Goal: Task Accomplishment & Management: Manage account settings

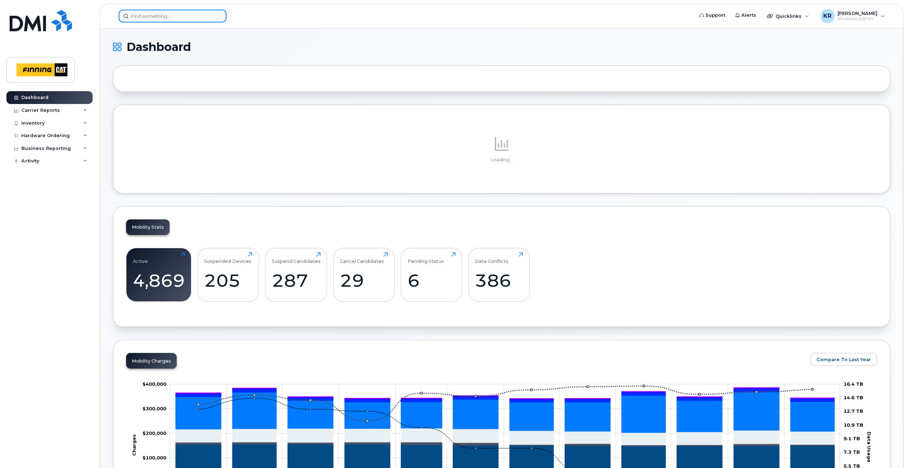
click at [143, 15] on input at bounding box center [173, 16] width 108 height 13
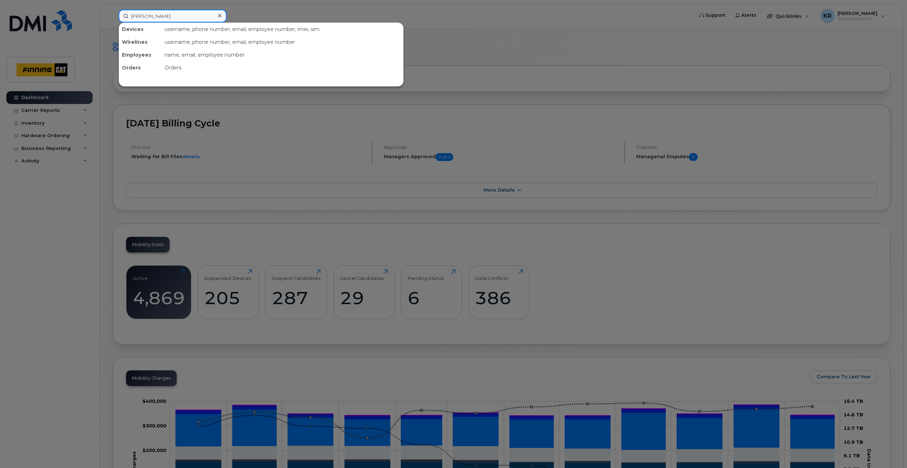
type input "[PERSON_NAME]"
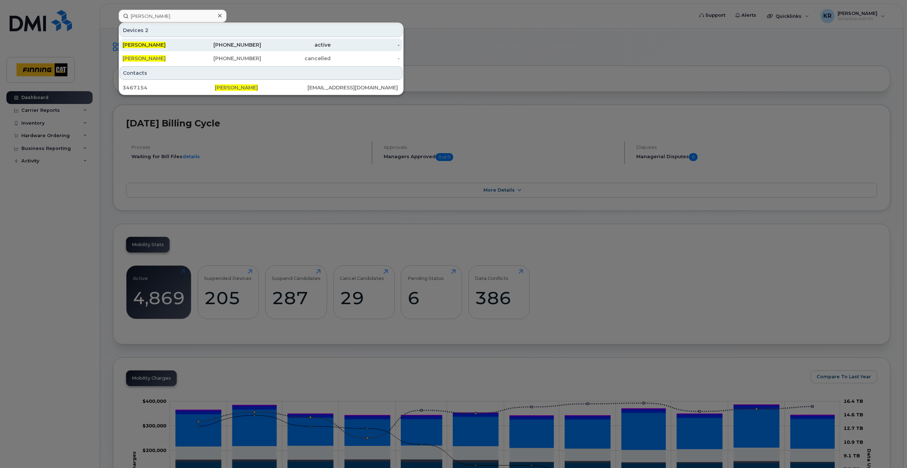
click at [245, 45] on div "780-219-7108" at bounding box center [227, 44] width 70 height 7
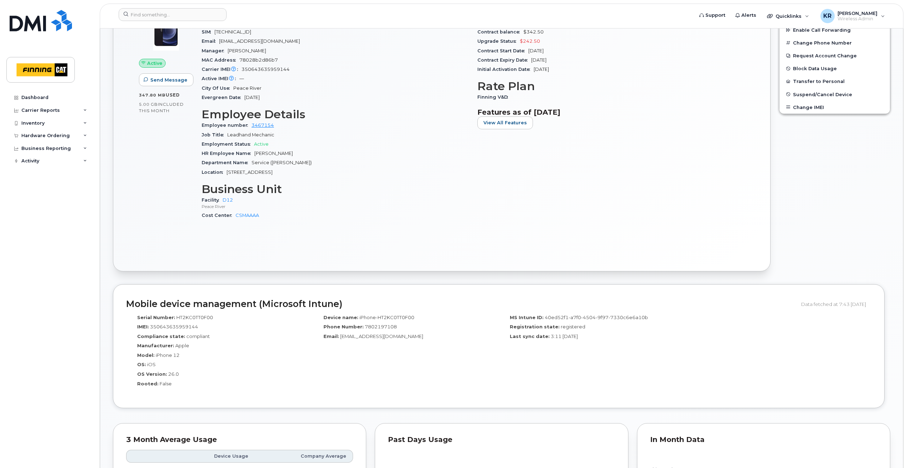
scroll to position [143, 0]
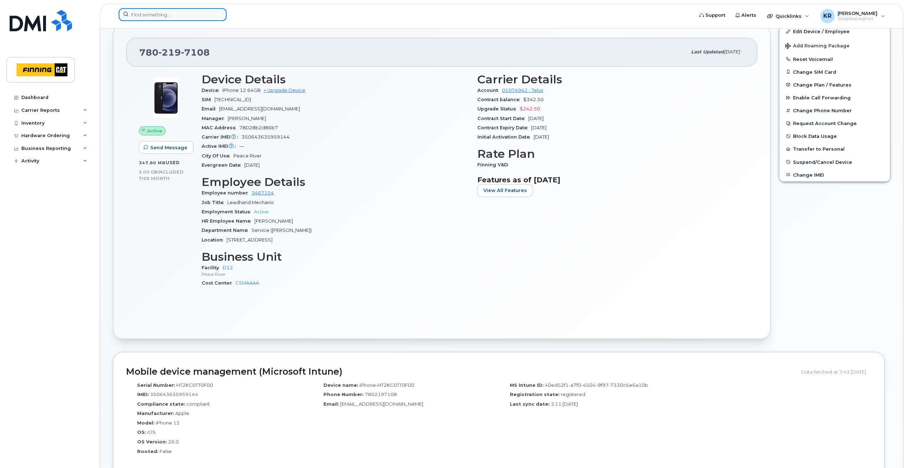
click at [159, 16] on input at bounding box center [173, 14] width 108 height 13
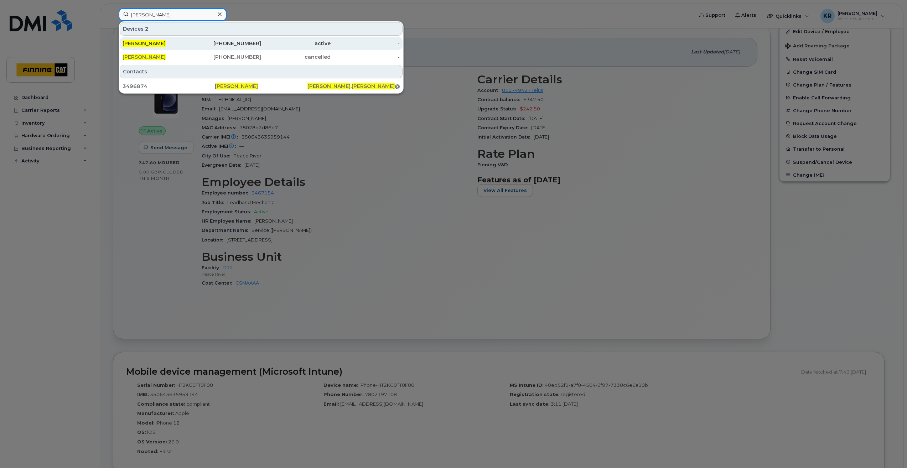
type input "Jason Lalonde"
click at [260, 40] on div "587-646-5929" at bounding box center [227, 43] width 70 height 7
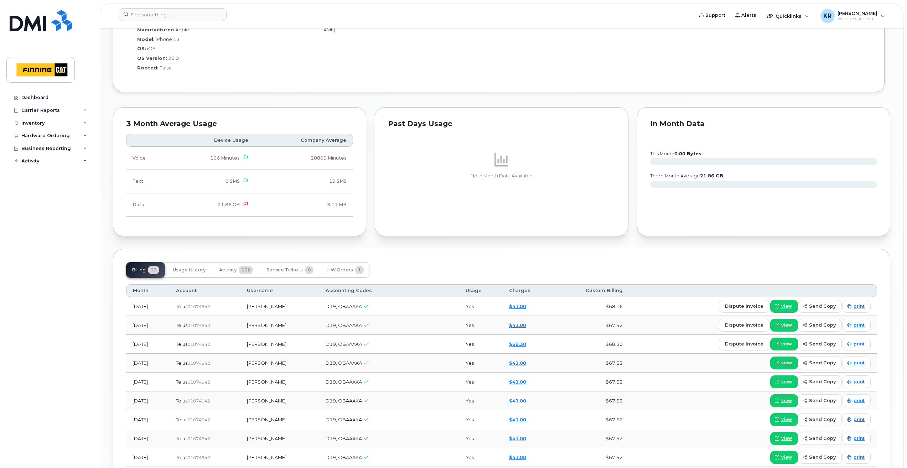
scroll to position [565, 0]
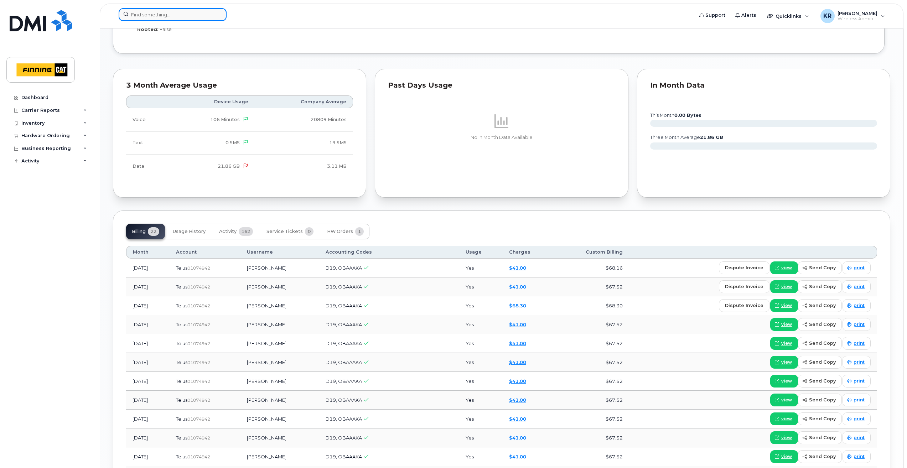
click at [137, 14] on input at bounding box center [173, 14] width 108 height 13
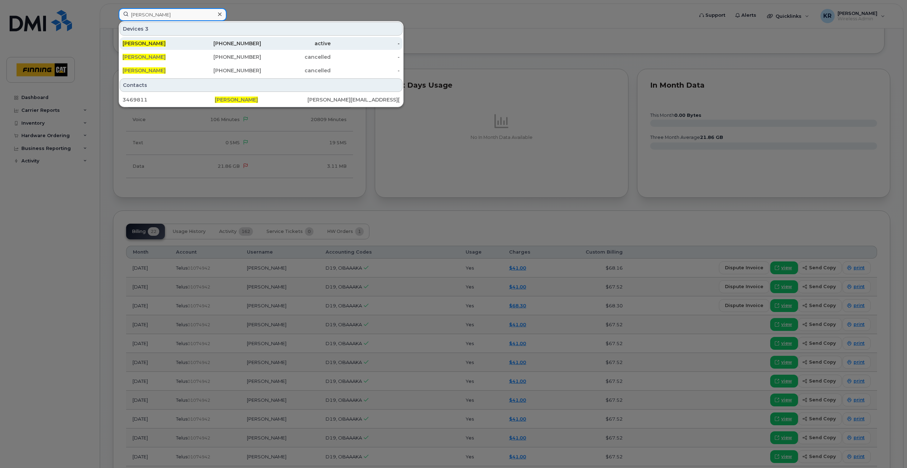
type input "Kelli Brown"
click at [263, 46] on div "active" at bounding box center [296, 43] width 70 height 7
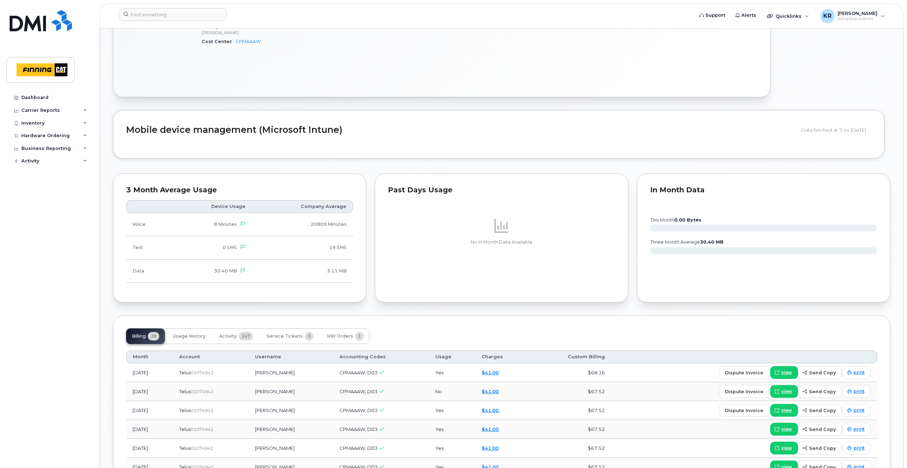
scroll to position [570, 0]
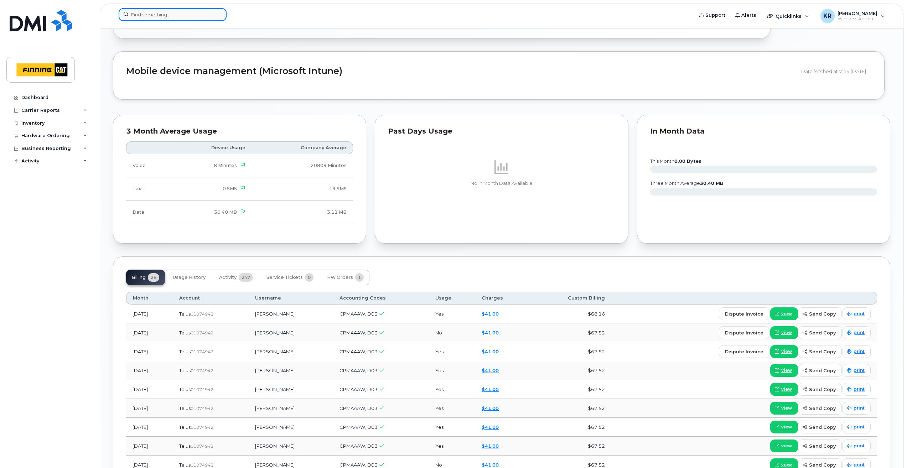
click at [170, 16] on input at bounding box center [173, 14] width 108 height 13
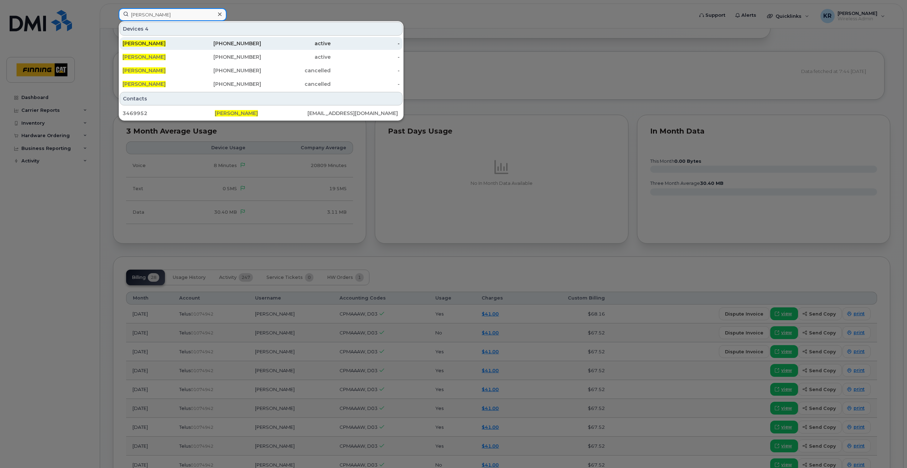
type input "MITCHELL EASTON"
click at [242, 45] on div "587-297-5428" at bounding box center [227, 43] width 70 height 7
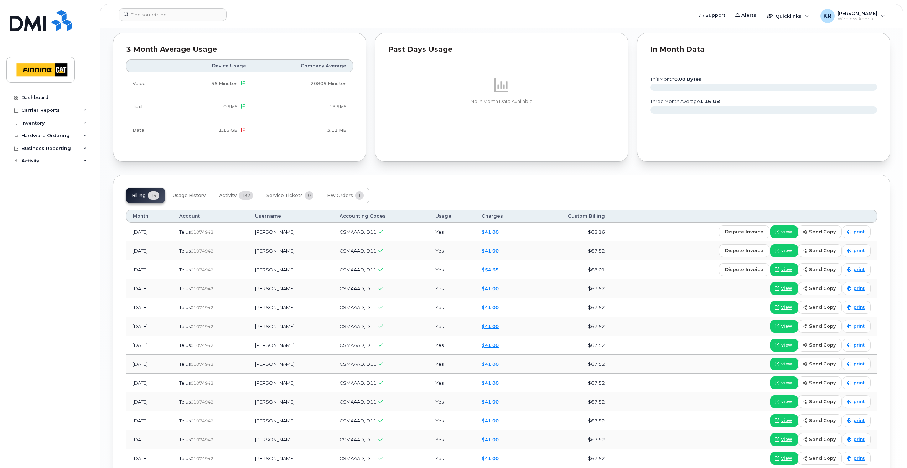
scroll to position [677, 0]
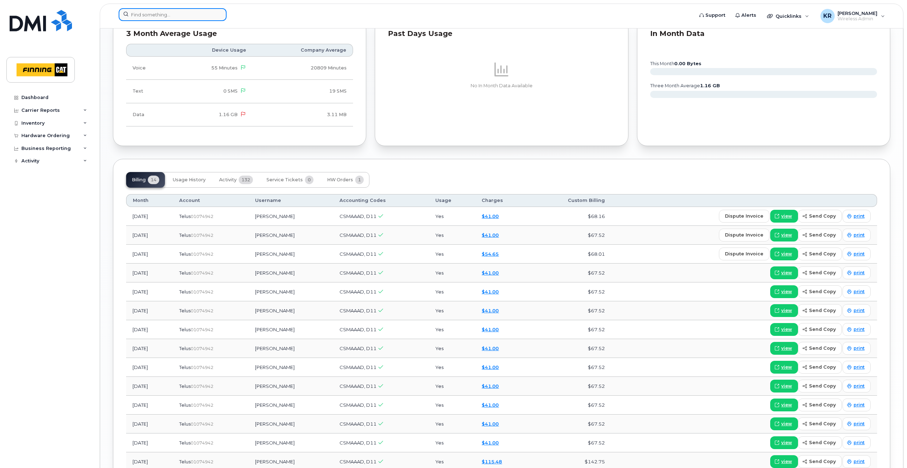
click at [153, 15] on input at bounding box center [173, 14] width 108 height 13
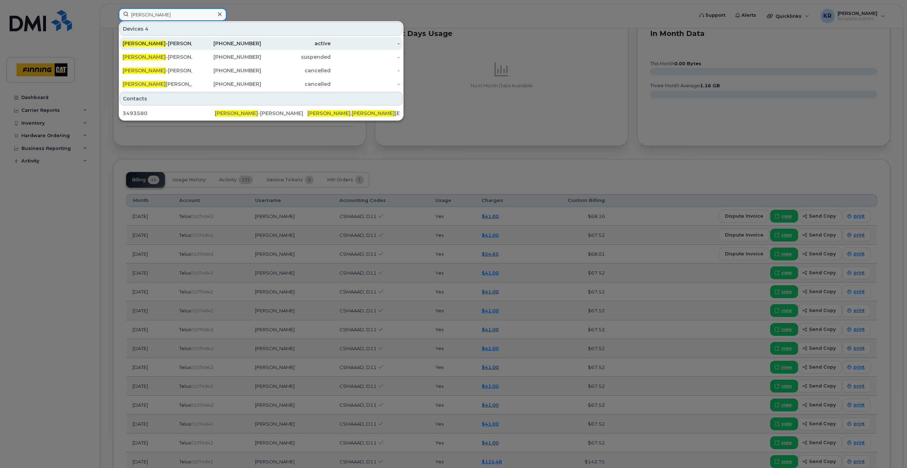
type input "PARKER GOULET"
click at [240, 42] on div "825-966-2579" at bounding box center [227, 43] width 70 height 7
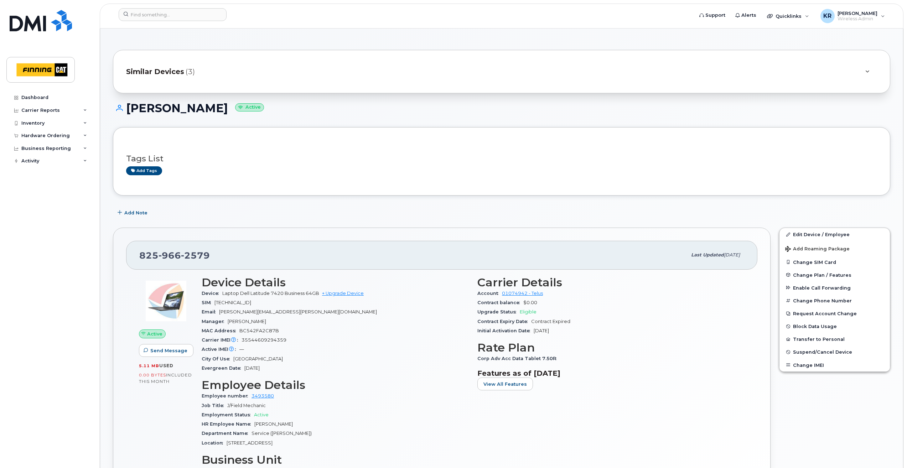
click at [159, 73] on span "Similar Devices" at bounding box center [155, 72] width 58 height 10
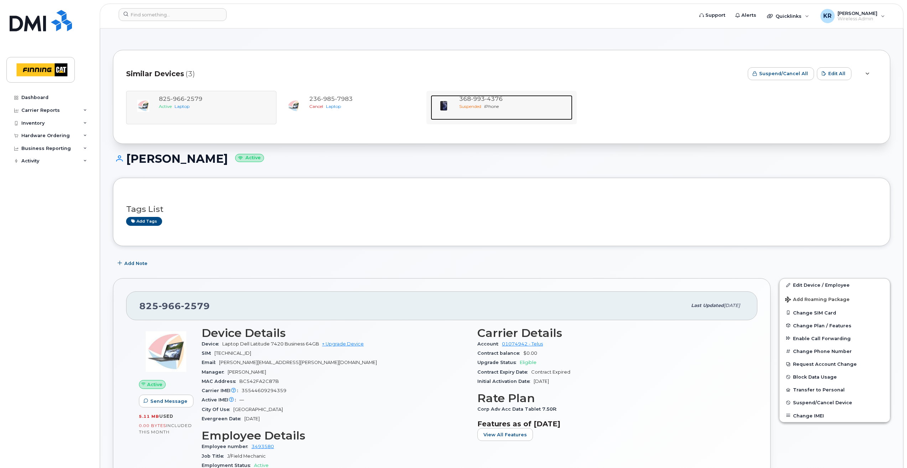
click at [492, 110] on div "368 993 4376 Suspended iPhone" at bounding box center [515, 107] width 116 height 25
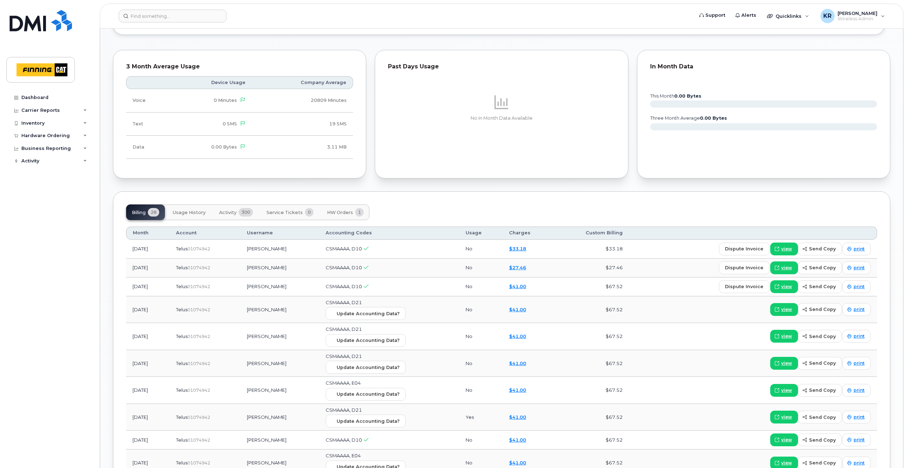
scroll to position [535, 0]
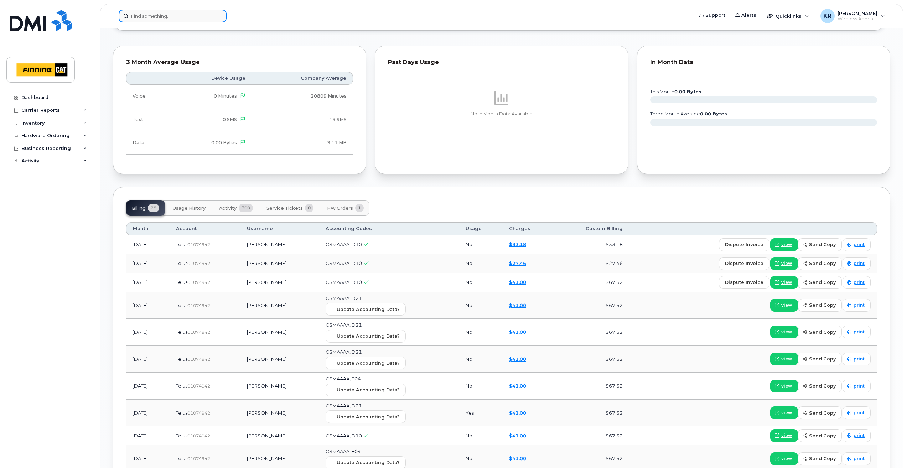
click at [194, 12] on input at bounding box center [173, 16] width 108 height 13
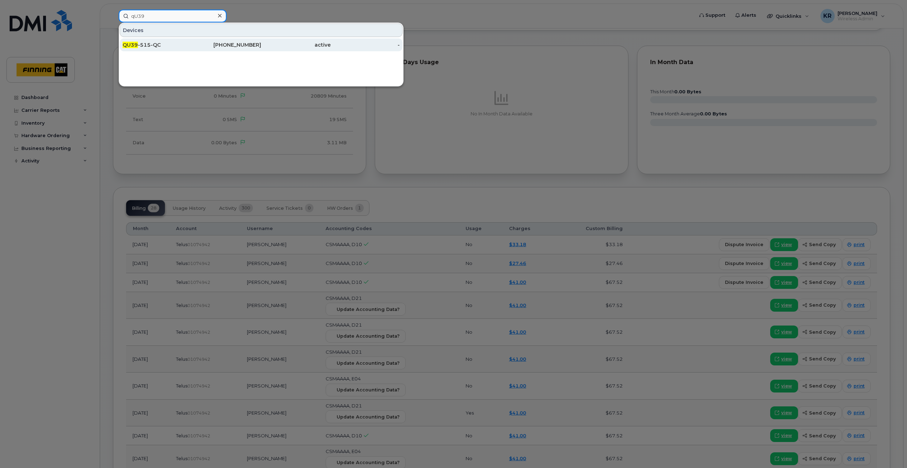
type input "qU39"
click at [205, 44] on div "514-269-6054" at bounding box center [227, 44] width 70 height 7
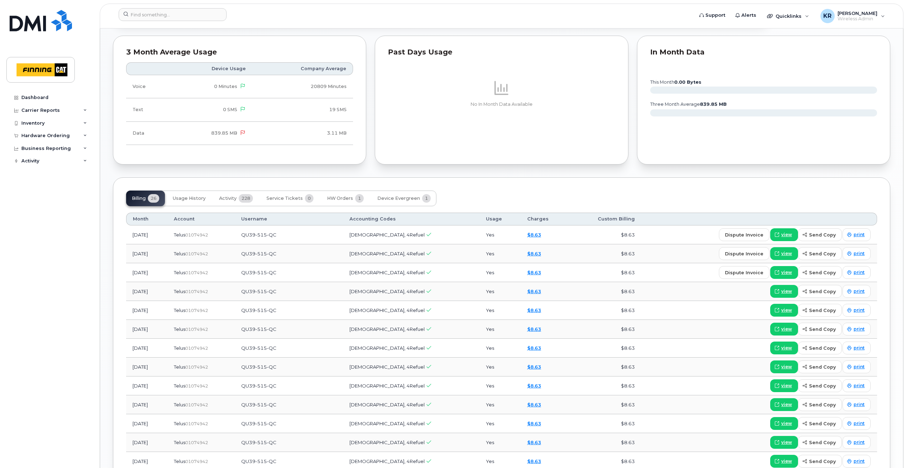
scroll to position [513, 0]
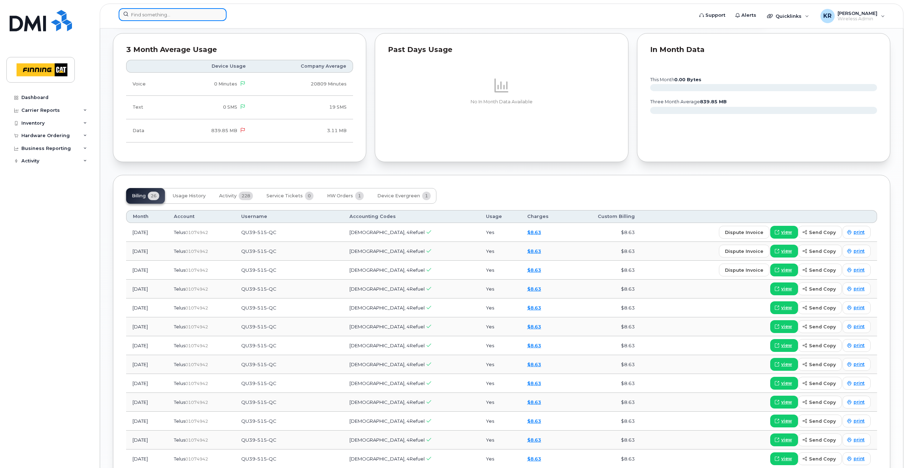
click at [181, 12] on input at bounding box center [173, 14] width 108 height 13
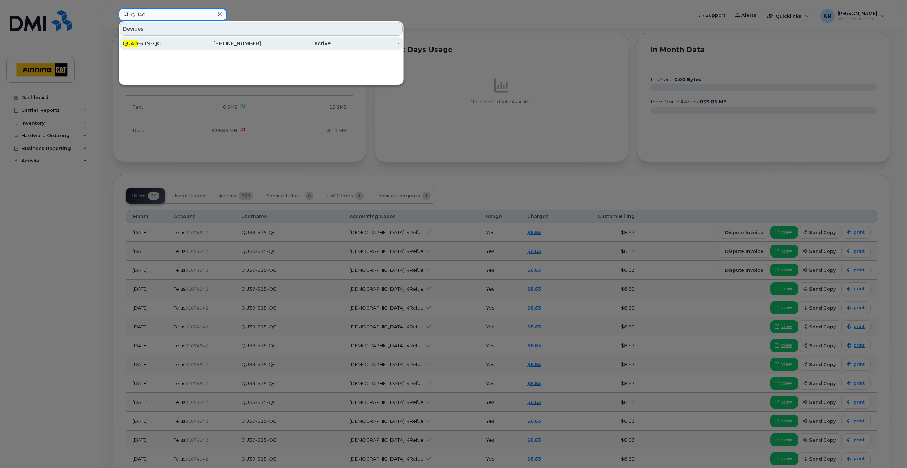
type input "QU40"
click at [220, 43] on div "514-269-2251" at bounding box center [227, 43] width 70 height 7
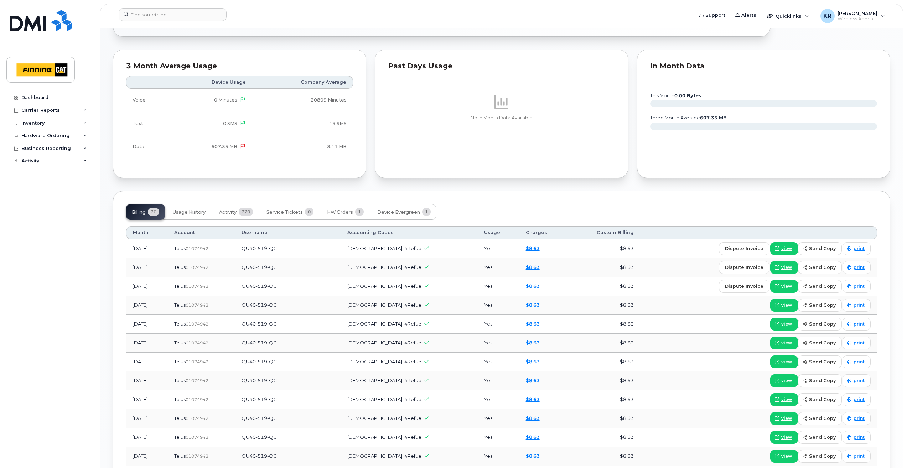
scroll to position [438, 0]
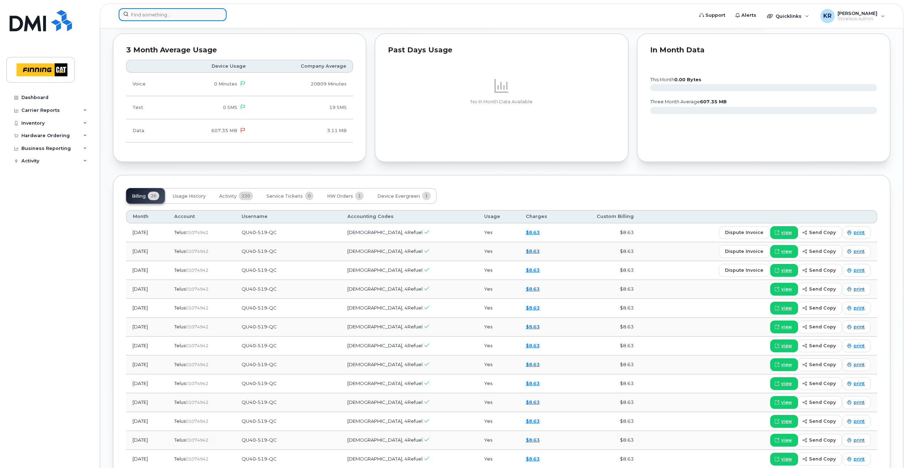
click at [155, 16] on input at bounding box center [173, 14] width 108 height 13
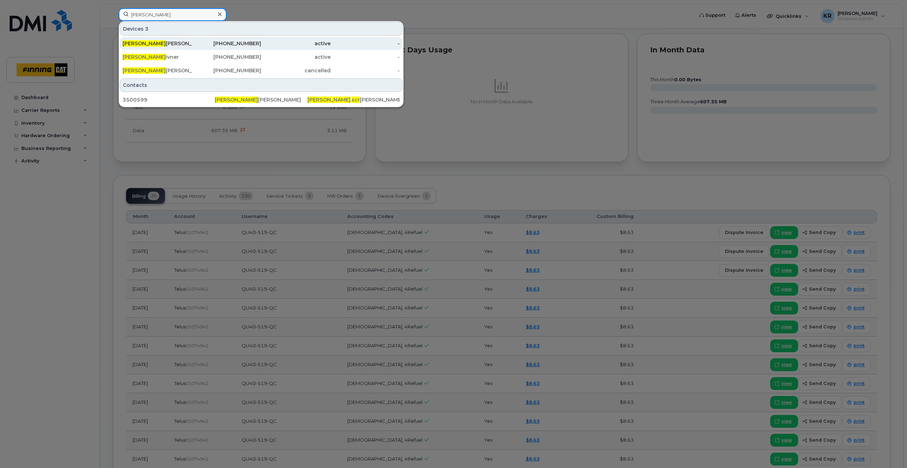
type input "SCOTT SCR"
click at [247, 45] on div "368-992-0171" at bounding box center [227, 43] width 70 height 7
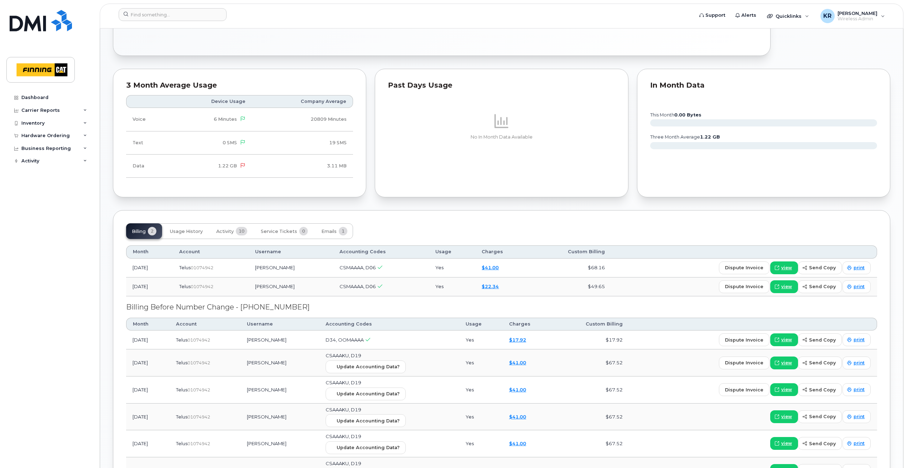
scroll to position [499, 0]
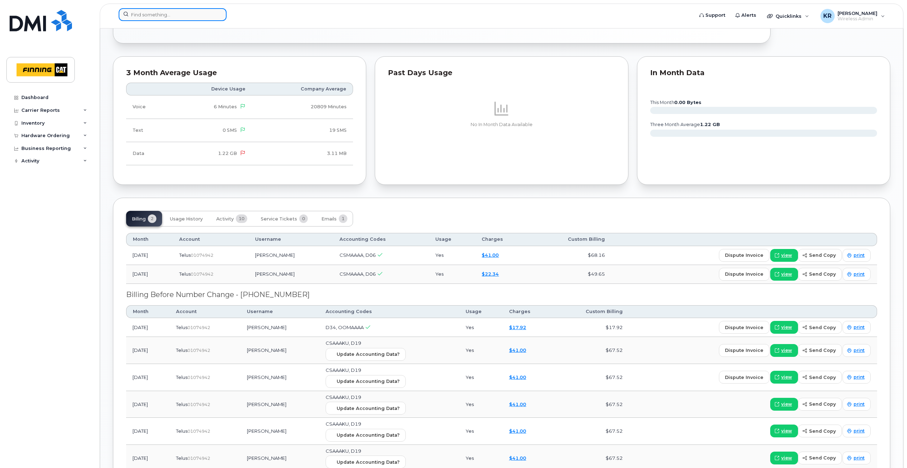
click at [143, 15] on input at bounding box center [173, 14] width 108 height 13
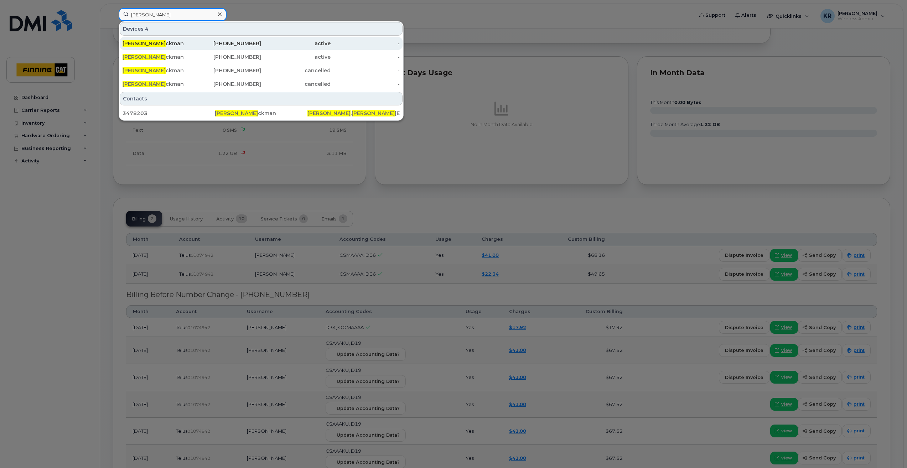
type input "SELENA JA"
click at [238, 44] on div "587-783-9863" at bounding box center [227, 43] width 70 height 7
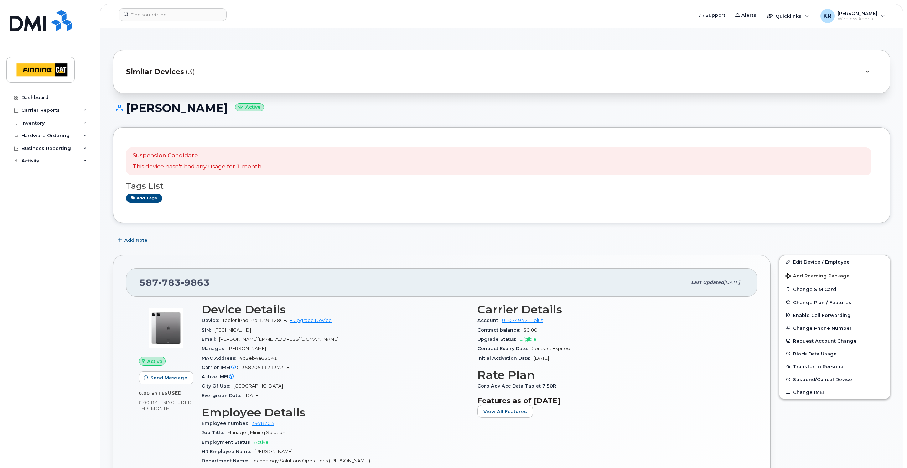
click at [169, 73] on span "Similar Devices" at bounding box center [155, 72] width 58 height 10
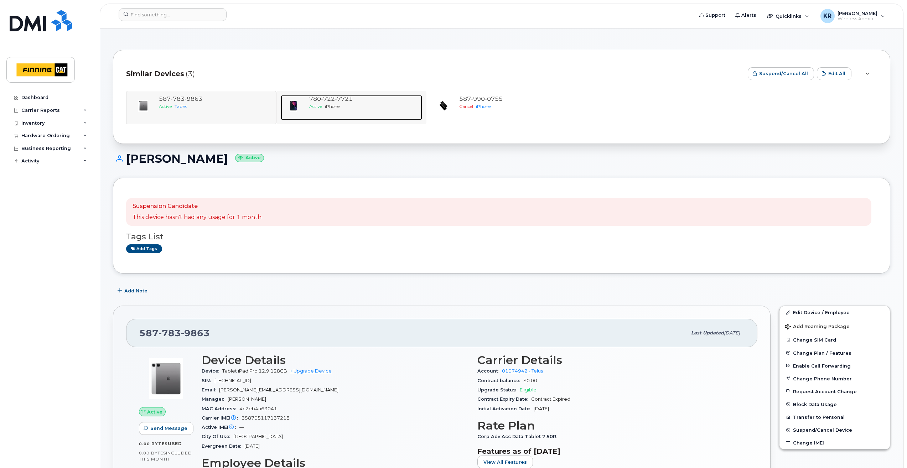
click at [361, 110] on div "780 722 7721 Active iPhone" at bounding box center [365, 107] width 116 height 25
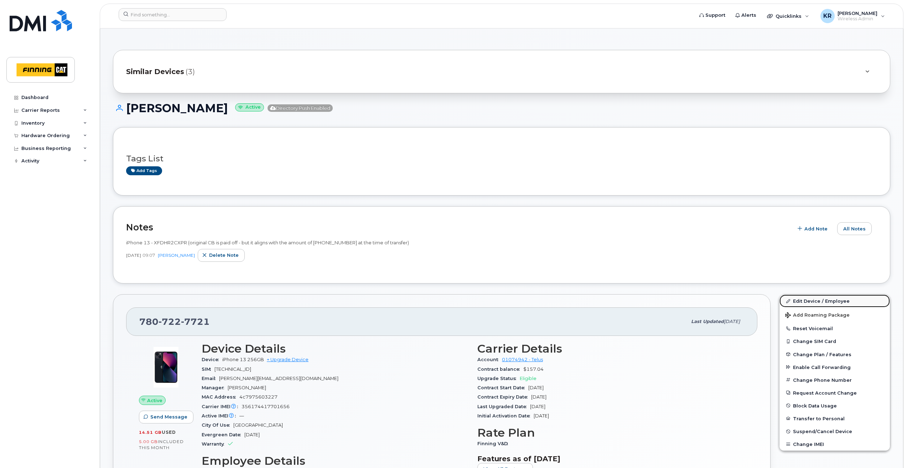
click at [798, 302] on link "Edit Device / Employee" at bounding box center [835, 301] width 110 height 13
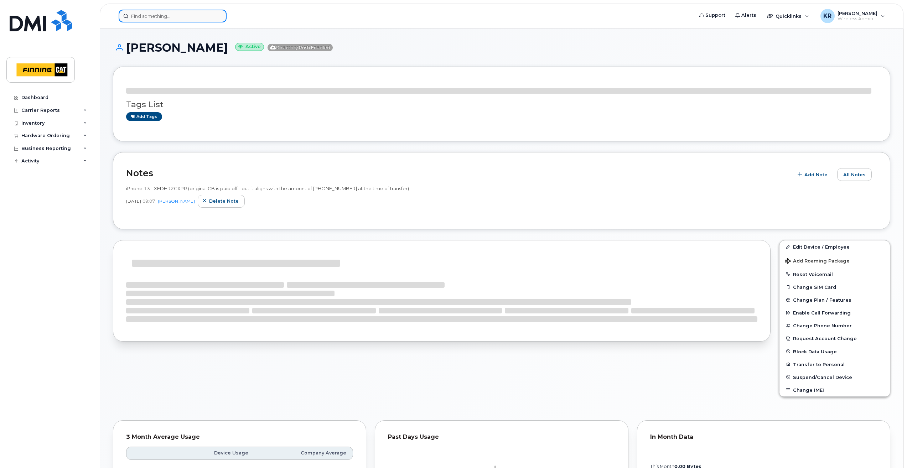
click at [163, 14] on input at bounding box center [173, 16] width 108 height 13
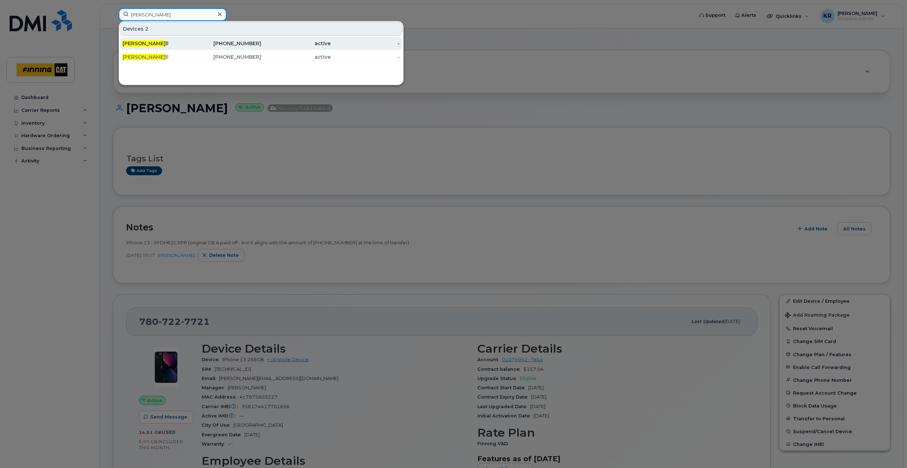
type input "SIMON ANGE"
click at [256, 44] on div "587-224-6816" at bounding box center [227, 43] width 70 height 7
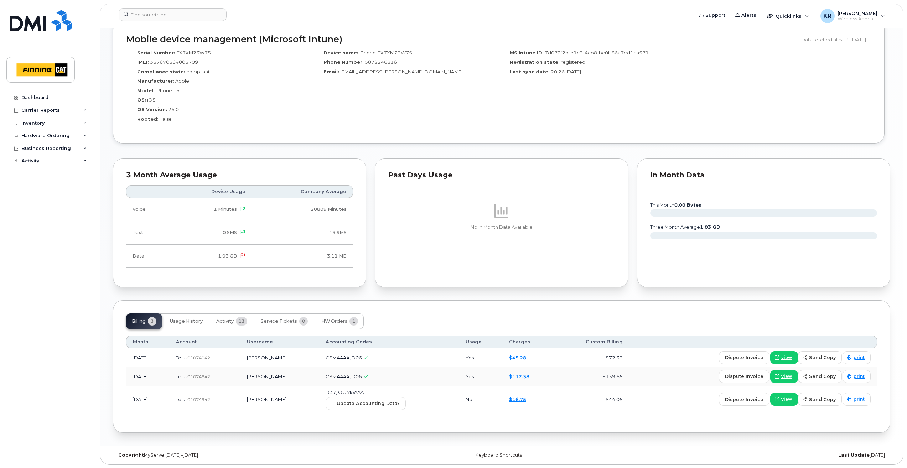
scroll to position [475, 0]
click at [183, 17] on input at bounding box center [173, 14] width 108 height 13
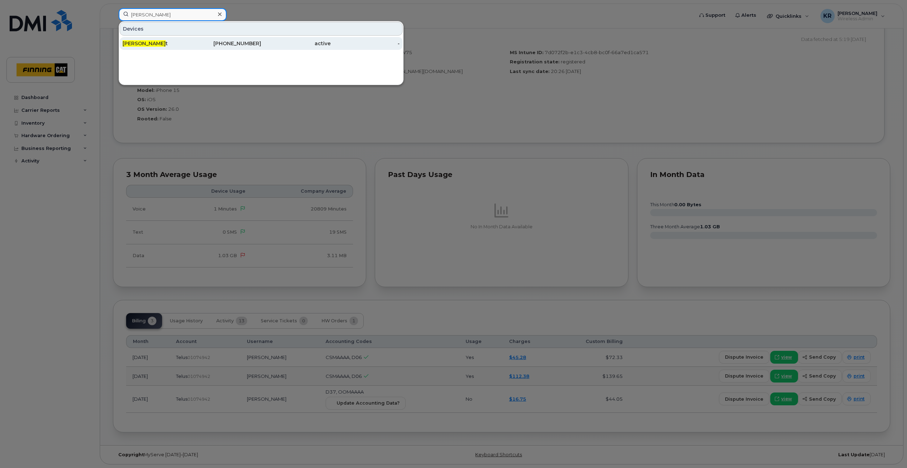
type input "[PERSON_NAME]"
click at [231, 44] on div "[PHONE_NUMBER]" at bounding box center [227, 43] width 70 height 7
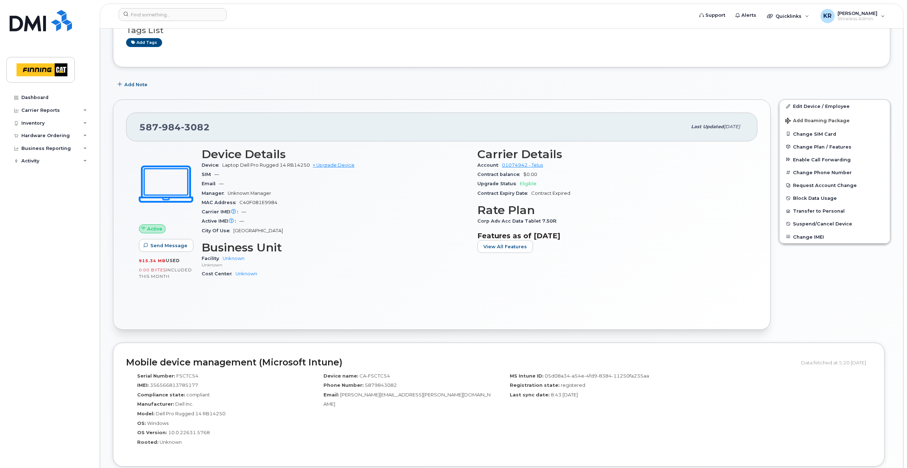
scroll to position [36, 0]
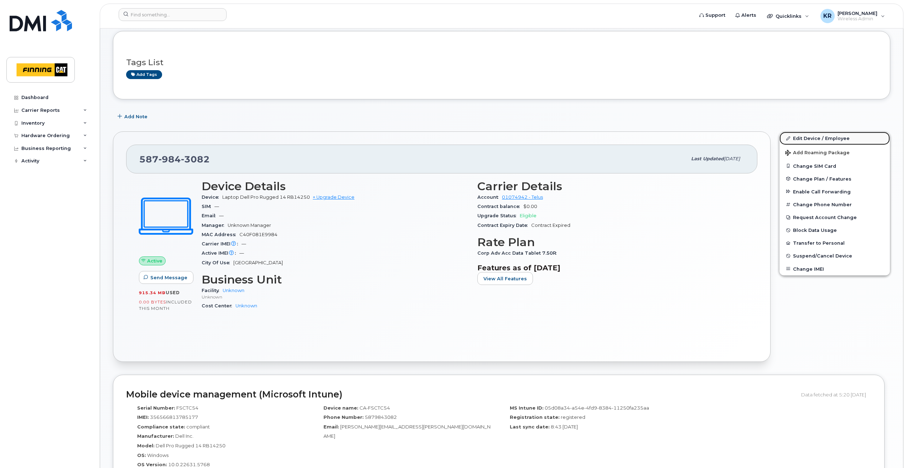
click at [814, 140] on link "Edit Device / Employee" at bounding box center [835, 138] width 110 height 13
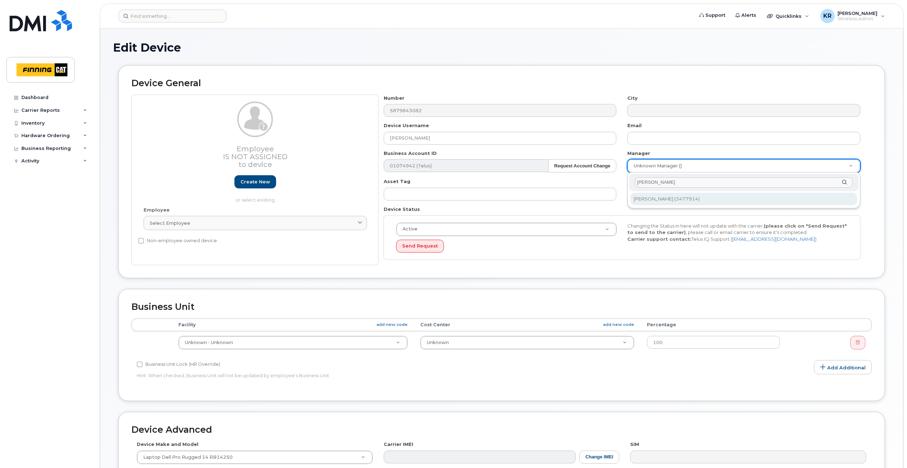
type input "[PERSON_NAME]"
type input "255968"
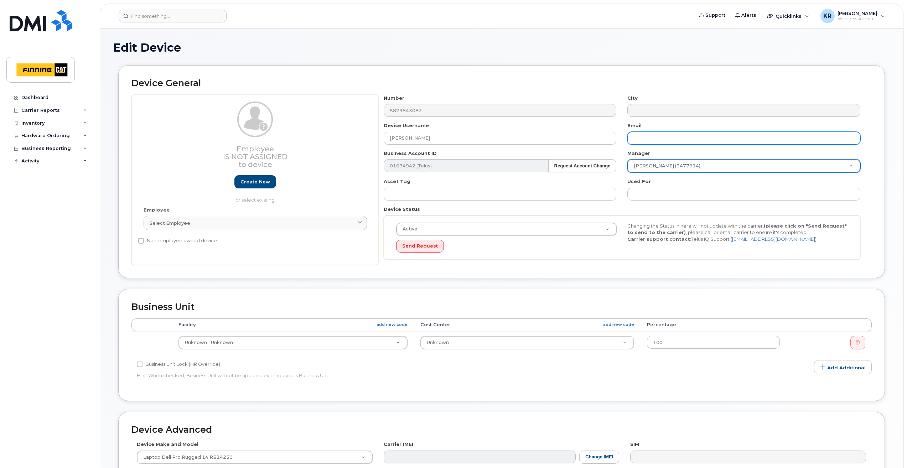
click at [634, 137] on input "text" at bounding box center [744, 138] width 233 height 13
drag, startPoint x: 691, startPoint y: 138, endPoint x: 619, endPoint y: 142, distance: 71.7
click at [619, 141] on div "Number 5879843082 City Device Username [PERSON_NAME] Email [PERSON_NAME][EMAIL_…" at bounding box center [623, 180] width 488 height 171
paste input "[PERSON_NAME][EMAIL_ADDRESS][PERSON_NAME][DOMAIN_NAME]"
type input "[PERSON_NAME][EMAIL_ADDRESS][PERSON_NAME][DOMAIN_NAME]"
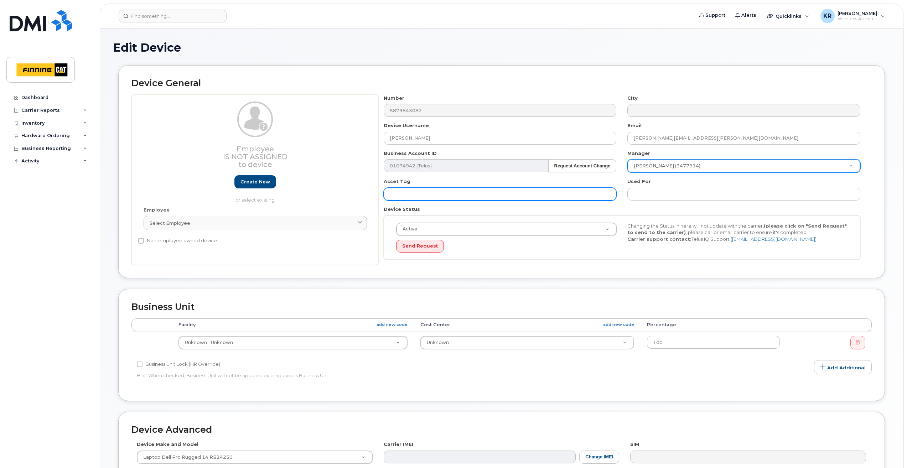
click at [423, 195] on input "text" at bounding box center [500, 194] width 233 height 13
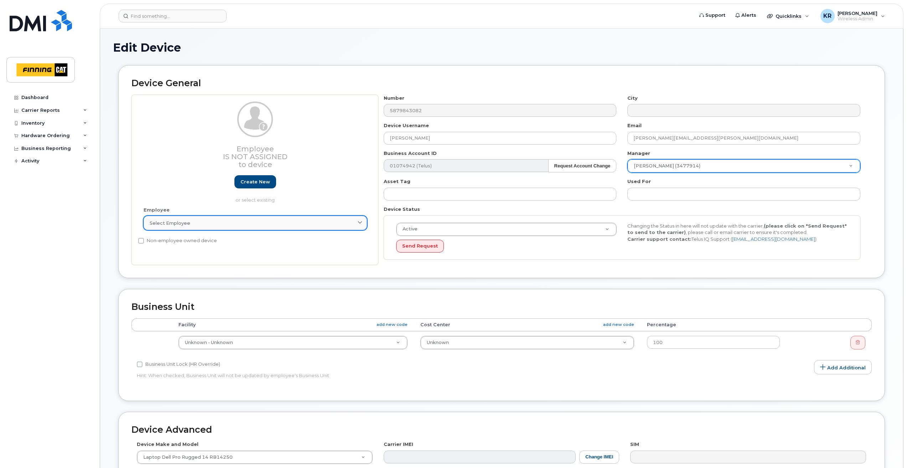
click at [271, 223] on div "Select employee" at bounding box center [255, 223] width 211 height 7
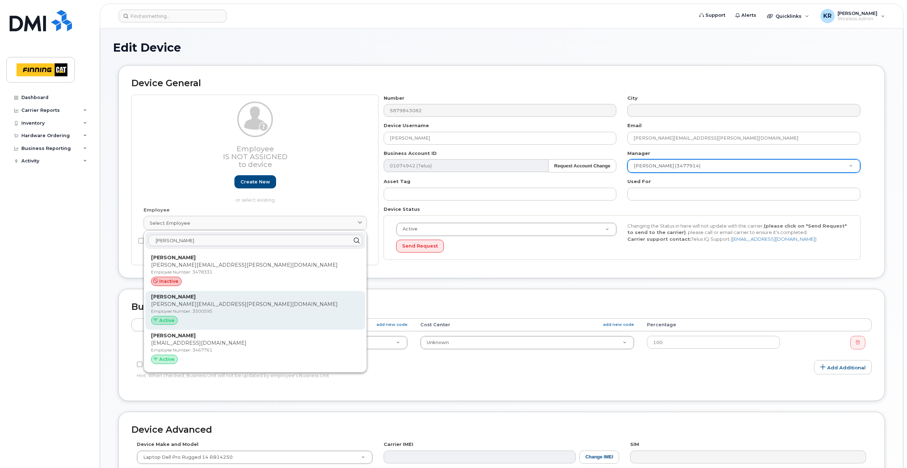
type input "[PERSON_NAME]"
click at [206, 303] on p "[PERSON_NAME][EMAIL_ADDRESS][PERSON_NAME][DOMAIN_NAME]" at bounding box center [255, 304] width 209 height 7
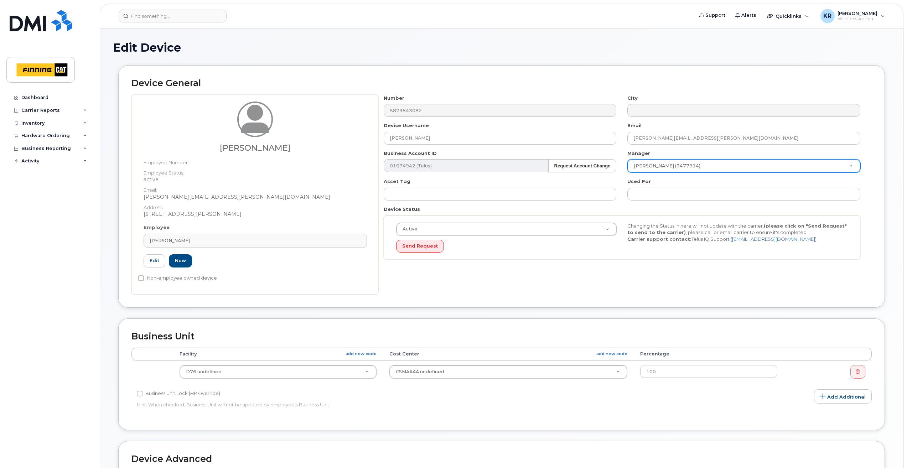
type input "[PERSON_NAME]"
type input "2193446"
type input "34293"
type input "3500595"
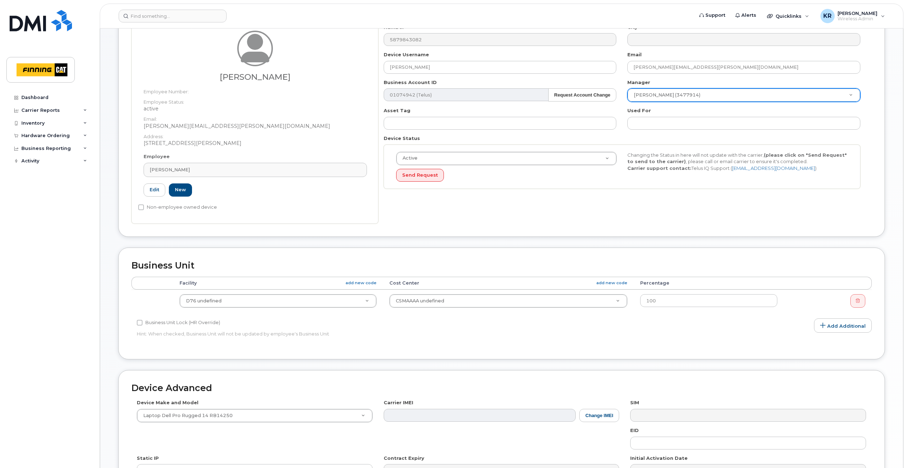
scroll to position [71, 0]
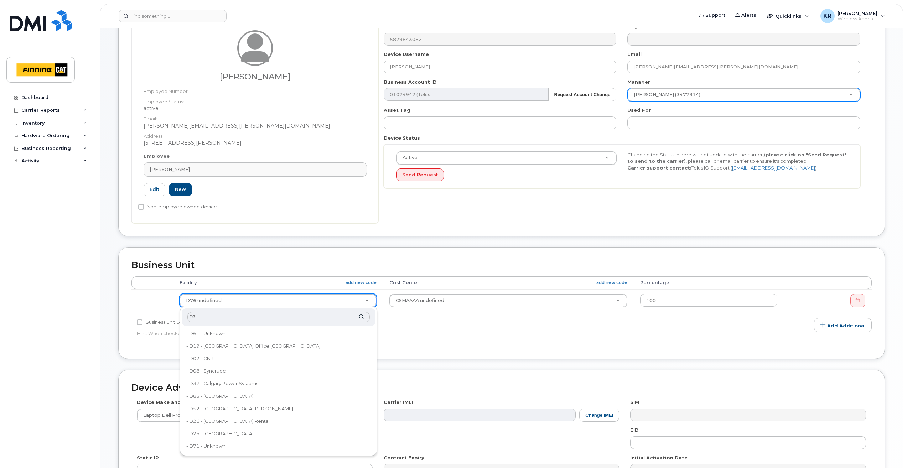
type input "D76"
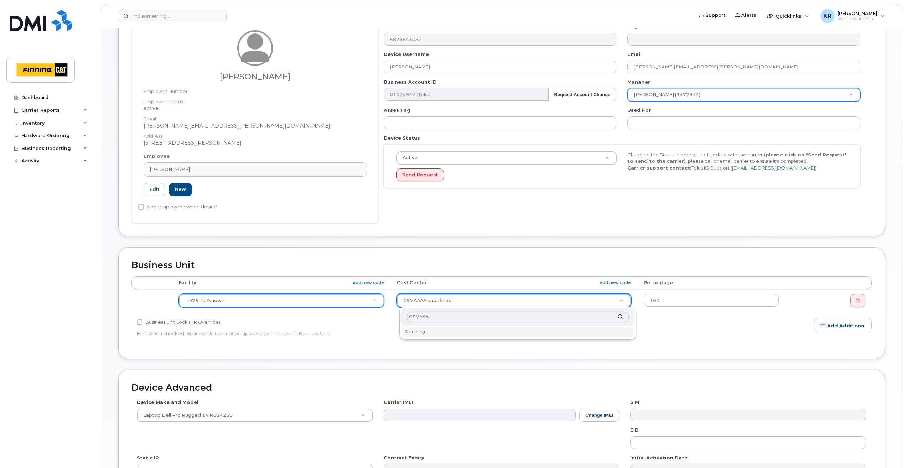
type input "CSMAAAA"
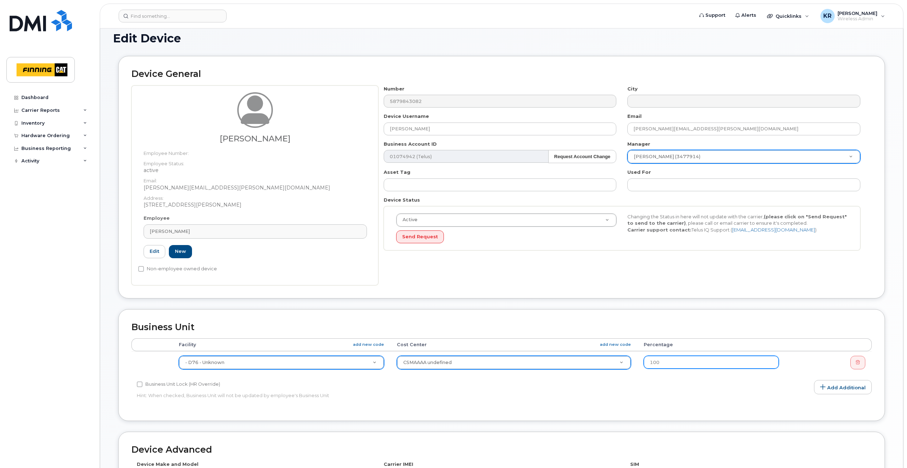
scroll to position [0, 0]
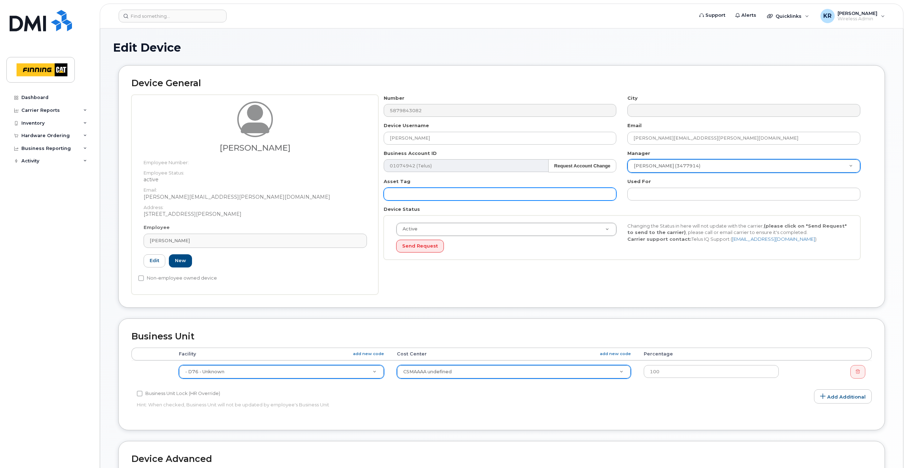
click at [418, 194] on input "text" at bounding box center [500, 194] width 233 height 13
paste input "CA-FSCTC54"
type input "CA-FSCTC54"
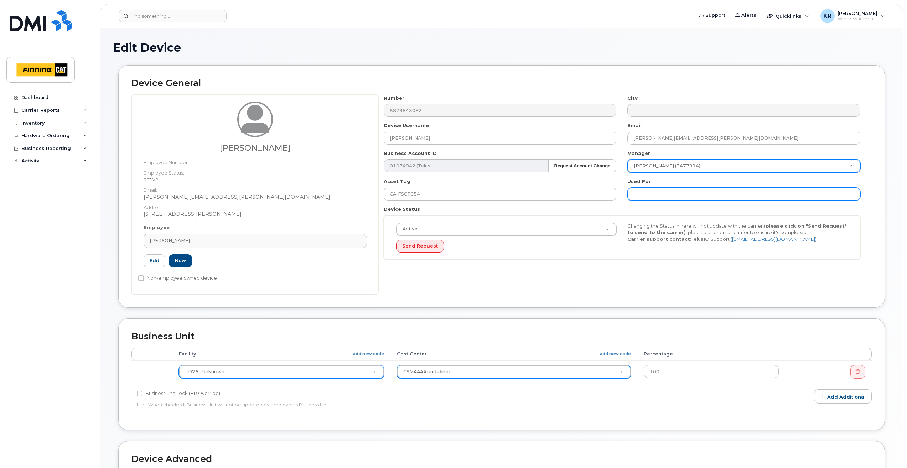
click at [644, 193] on input "text" at bounding box center [744, 194] width 233 height 13
paste input "CA-FSCTC54"
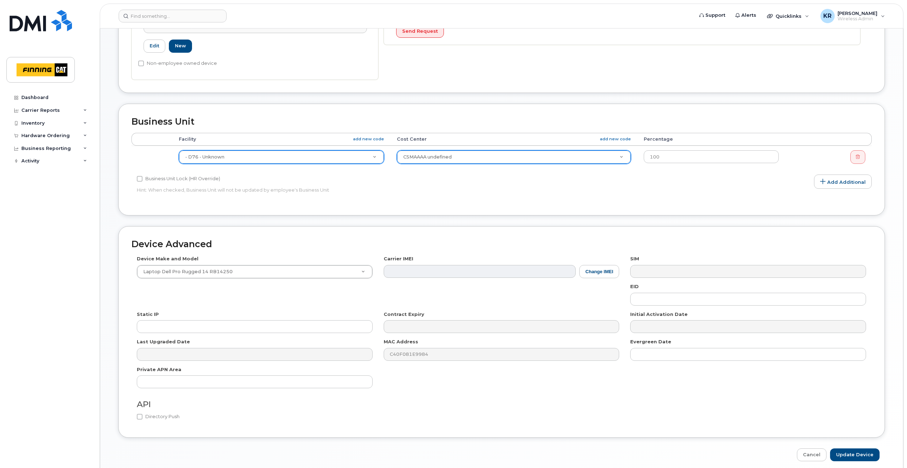
scroll to position [244, 0]
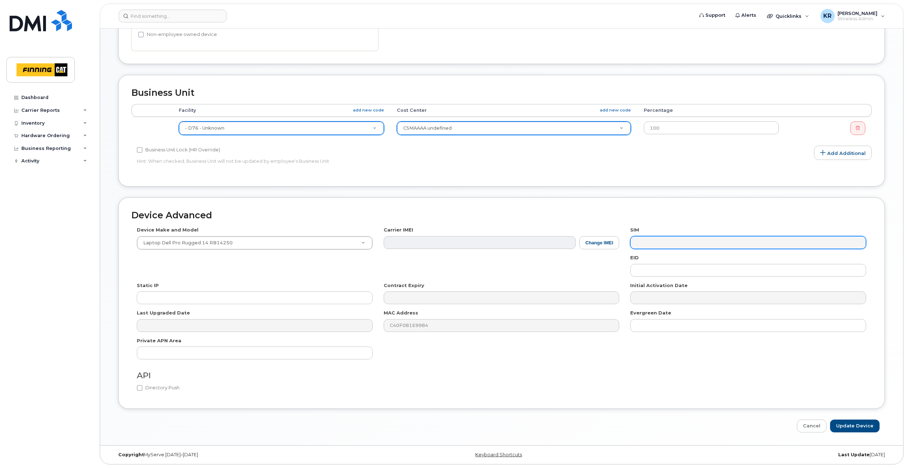
type input "CA-FSCTC54"
click at [846, 425] on input "Update Device" at bounding box center [855, 426] width 50 height 13
type input "Saving..."
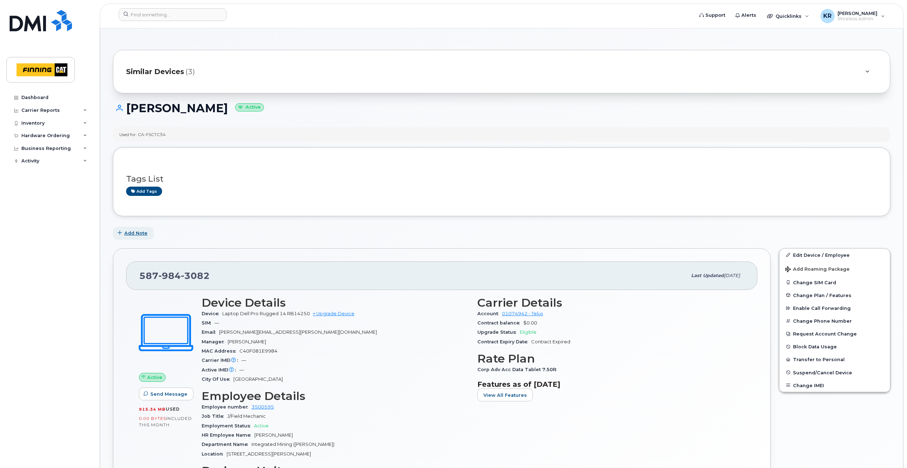
click at [139, 234] on span "Add Note" at bounding box center [135, 233] width 23 height 7
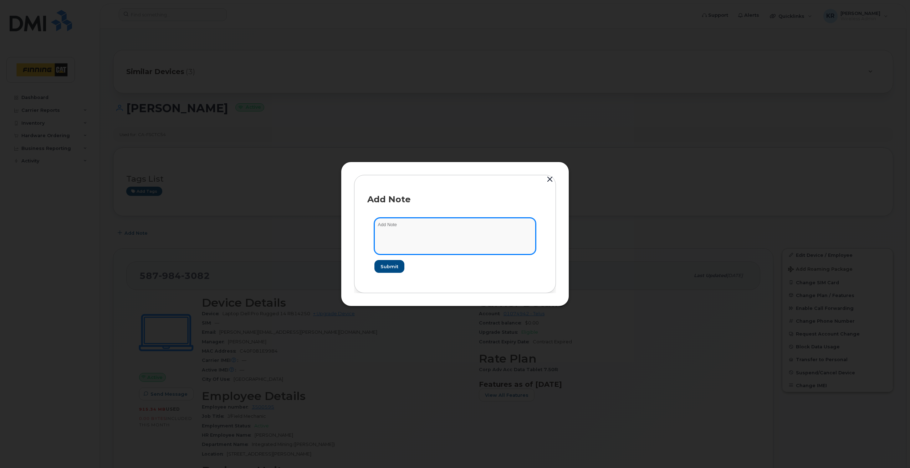
click at [385, 226] on textarea at bounding box center [454, 236] width 161 height 36
paste textarea "[TECHNICAL_ID]"
drag, startPoint x: 376, startPoint y: 225, endPoint x: 384, endPoint y: 225, distance: 7.5
click at [384, 225] on textarea "sim [TECHNICAL_ID]" at bounding box center [454, 236] width 161 height 36
click at [384, 225] on textarea "SIM 8912230102351110170" at bounding box center [454, 236] width 161 height 36
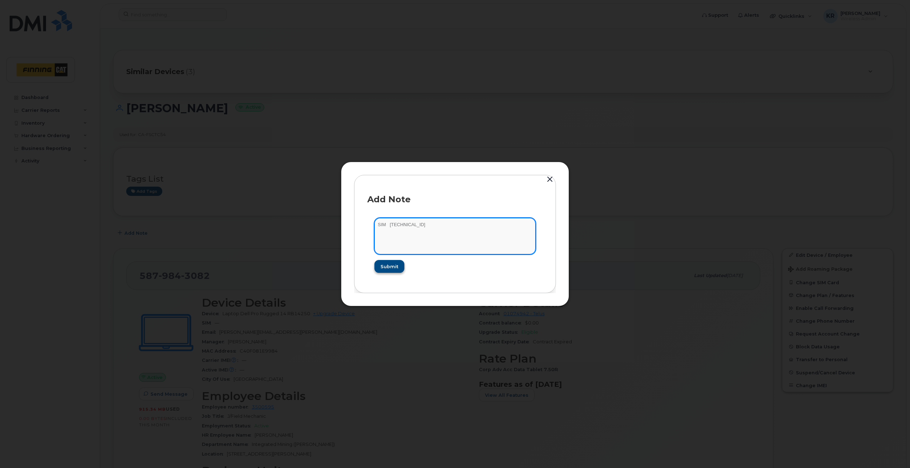
type textarea "SIM 8912230102351110170"
click at [389, 267] on span "Submit" at bounding box center [389, 266] width 18 height 7
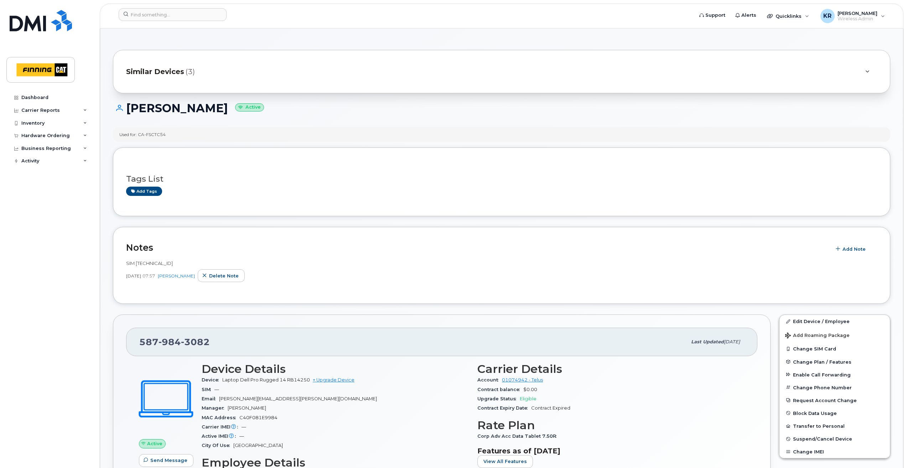
drag, startPoint x: 125, startPoint y: 264, endPoint x: 216, endPoint y: 264, distance: 90.9
click at [216, 264] on div "Notes Add Note SIM 8912230102351110170 Sep 22, 2025 07:57 Kristie Reil Delete n…" at bounding box center [502, 265] width 778 height 77
copy span "SIM 8912230102351110170"
click at [225, 274] on span "Delete note" at bounding box center [224, 276] width 30 height 7
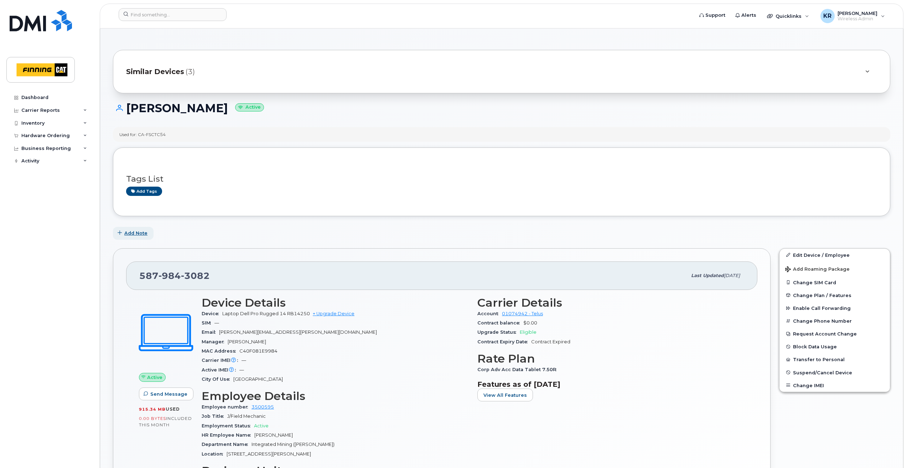
click at [137, 232] on span "Add Note" at bounding box center [135, 233] width 23 height 7
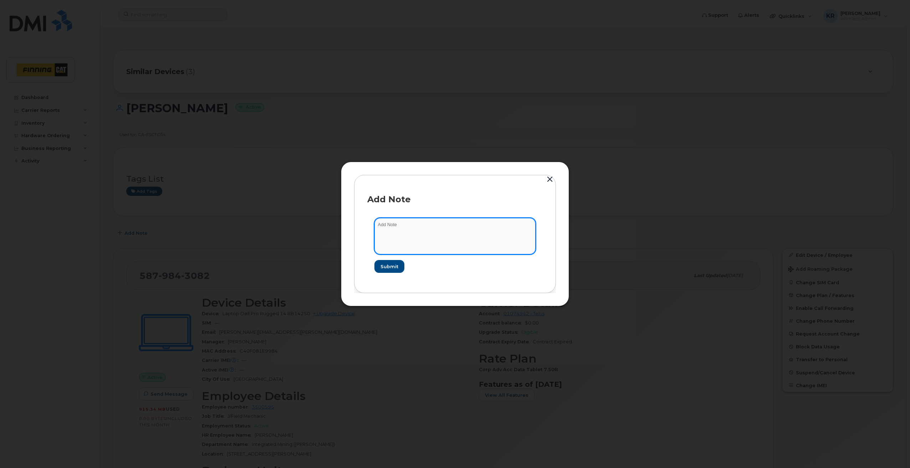
click at [398, 226] on textarea at bounding box center [454, 236] width 161 height 36
paste textarea "SIM 8912230102351110170"
type textarea "SIM 8912230102351110170 William Benedict - Telus profile"
click at [392, 268] on span "Submit" at bounding box center [389, 266] width 18 height 7
